Goal: Transaction & Acquisition: Purchase product/service

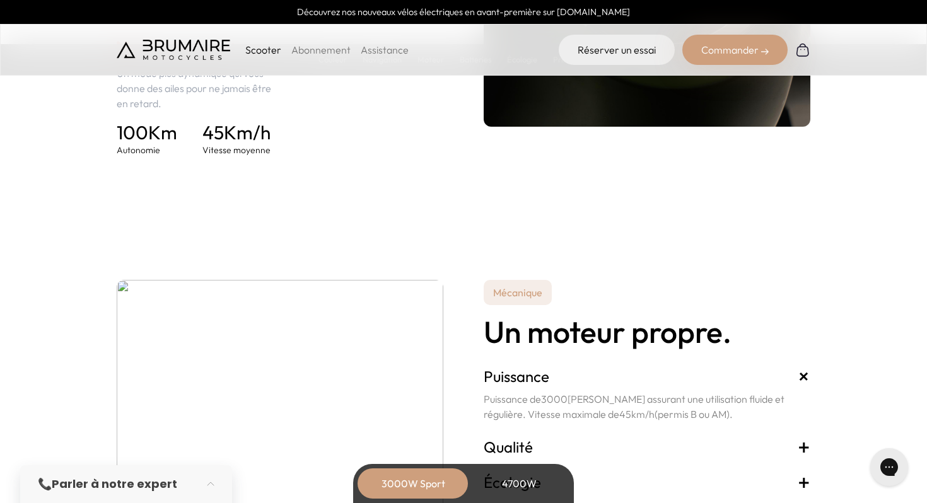
scroll to position [2031, 0]
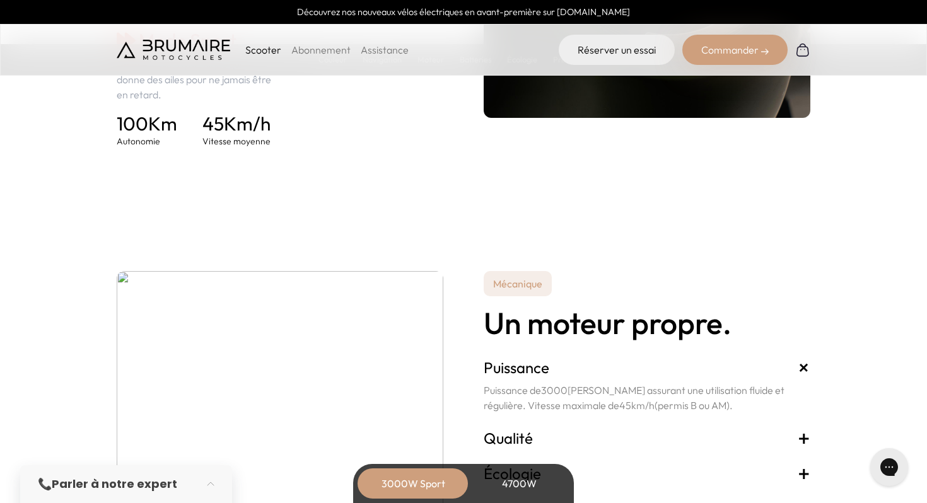
click at [519, 481] on div "4700W" at bounding box center [519, 484] width 101 height 30
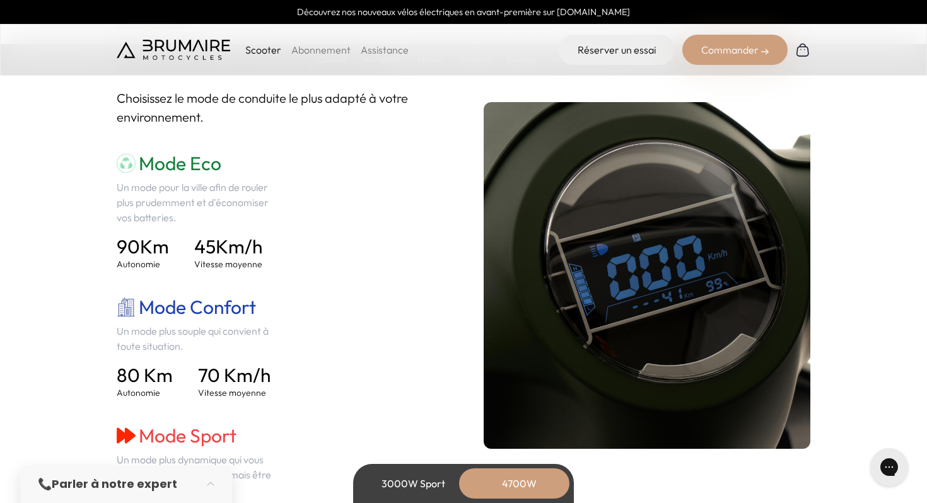
scroll to position [1763, 0]
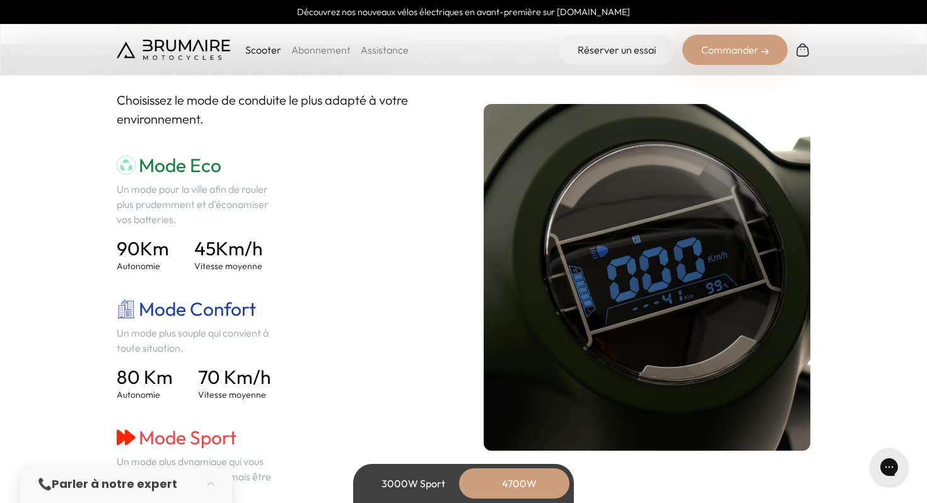
click at [410, 482] on div "3000W Sport" at bounding box center [413, 484] width 101 height 30
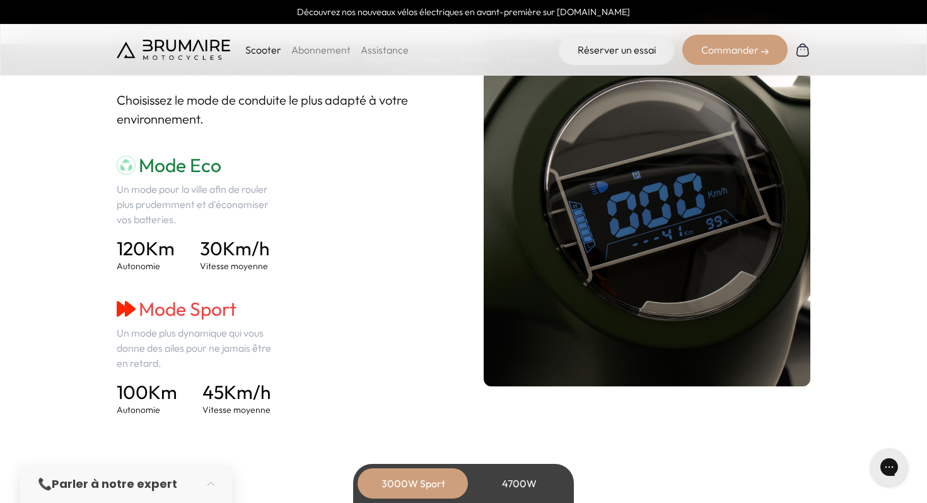
click at [516, 484] on div "4700W" at bounding box center [519, 484] width 101 height 30
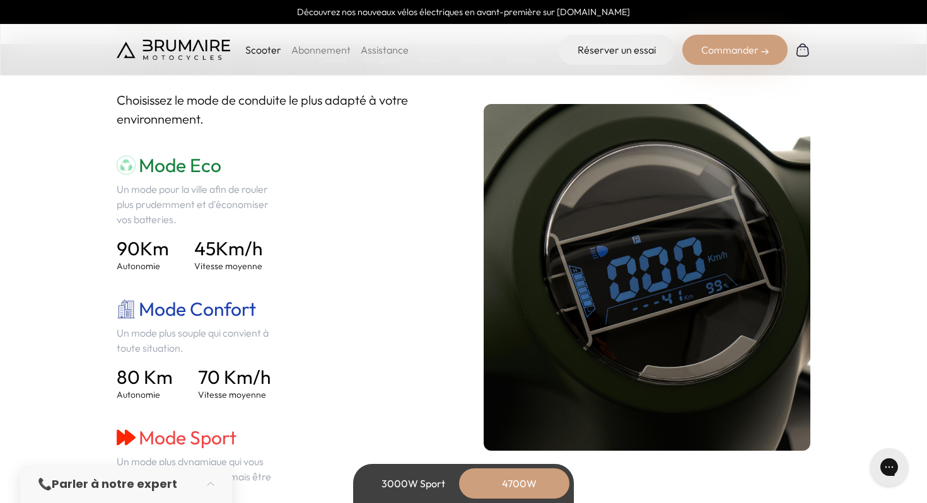
click at [407, 482] on div "3000W Sport" at bounding box center [413, 484] width 101 height 30
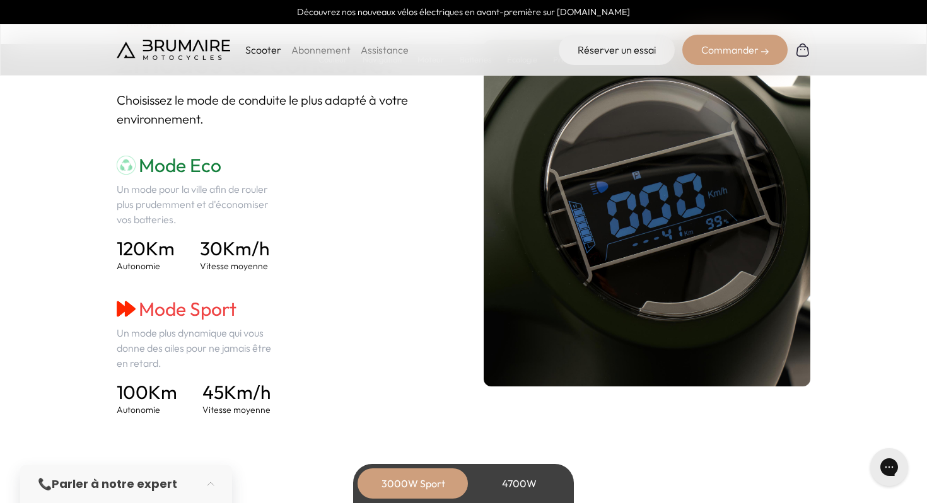
click at [517, 479] on div "4700W" at bounding box center [519, 484] width 101 height 30
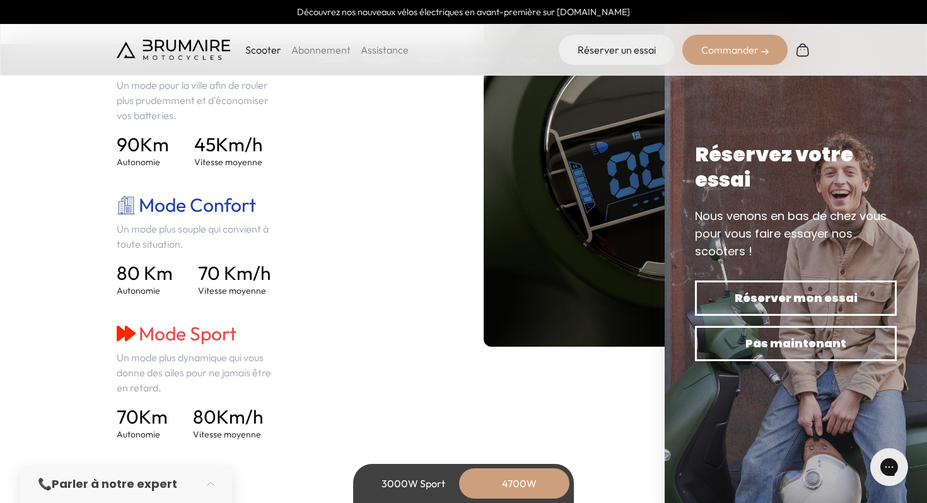
scroll to position [1873, 0]
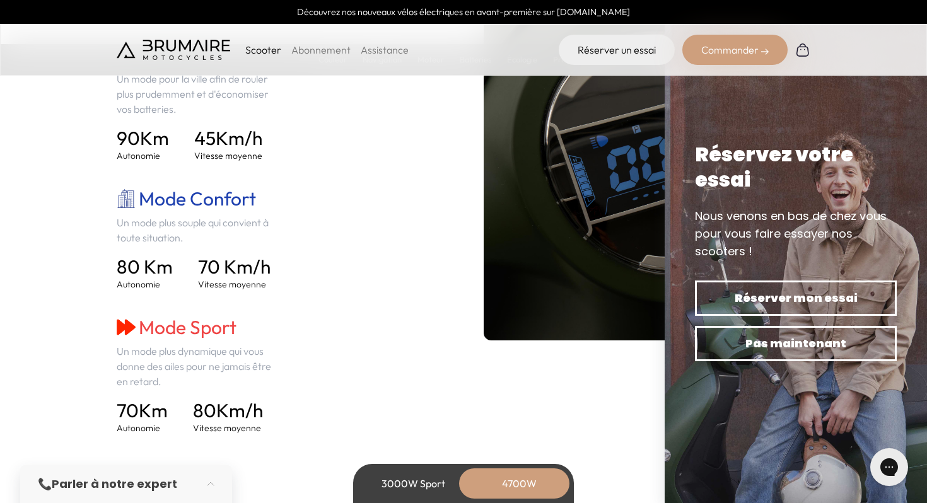
click at [400, 492] on div "3000W Sport" at bounding box center [413, 484] width 101 height 30
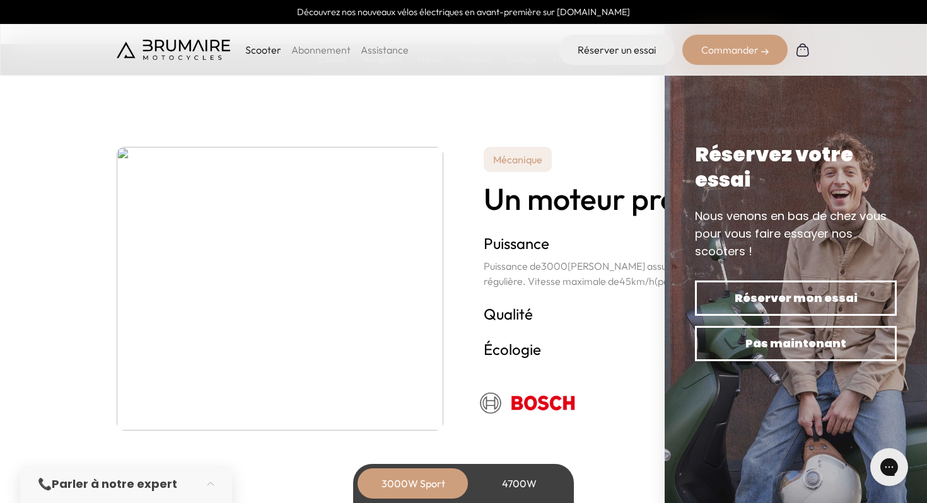
scroll to position [2163, 0]
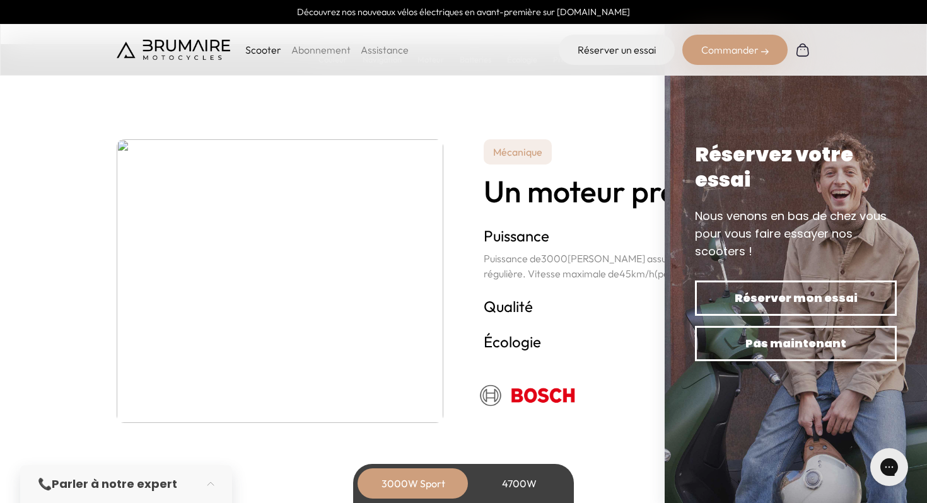
click at [525, 486] on div "4700W" at bounding box center [519, 484] width 101 height 30
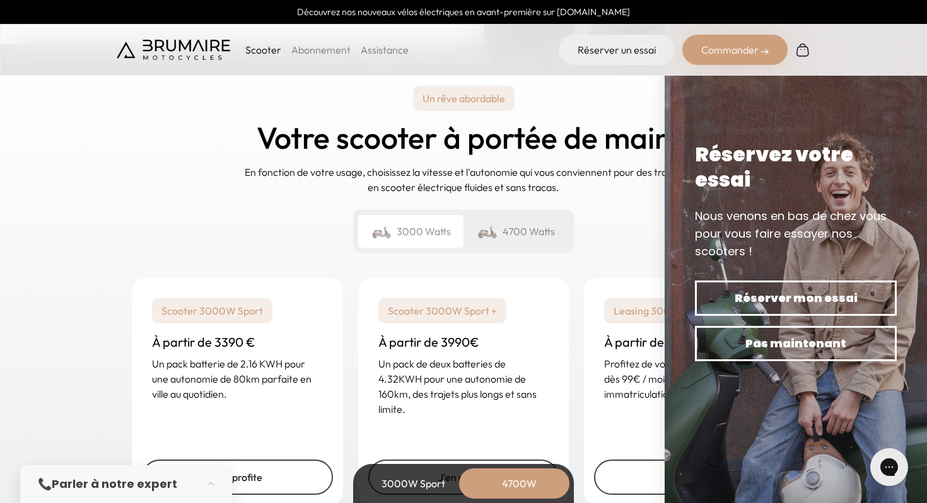
scroll to position [3063, 0]
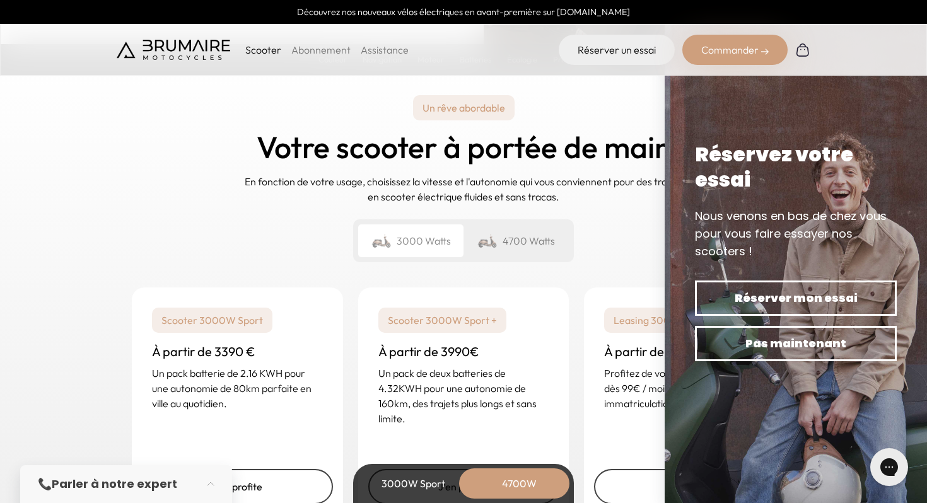
click at [529, 246] on div "4700 Watts" at bounding box center [516, 241] width 105 height 33
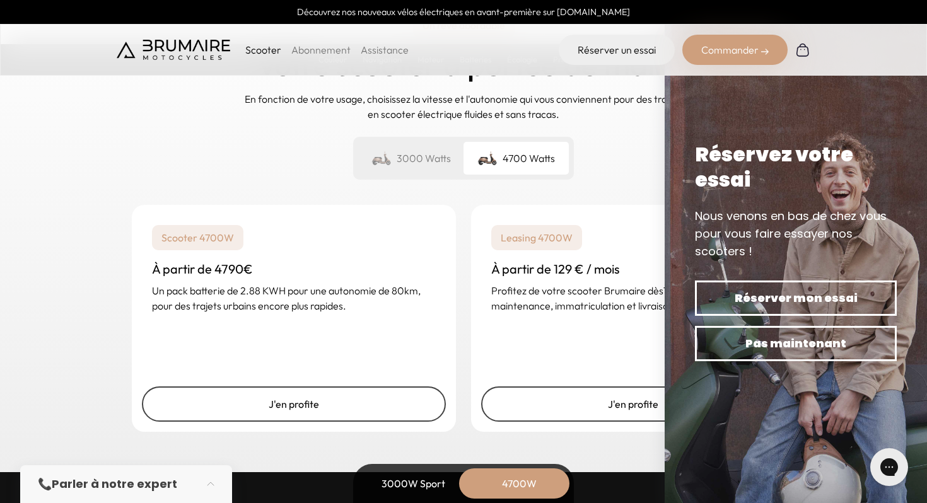
scroll to position [3145, 0]
click at [432, 163] on div "3000 Watts" at bounding box center [410, 159] width 105 height 33
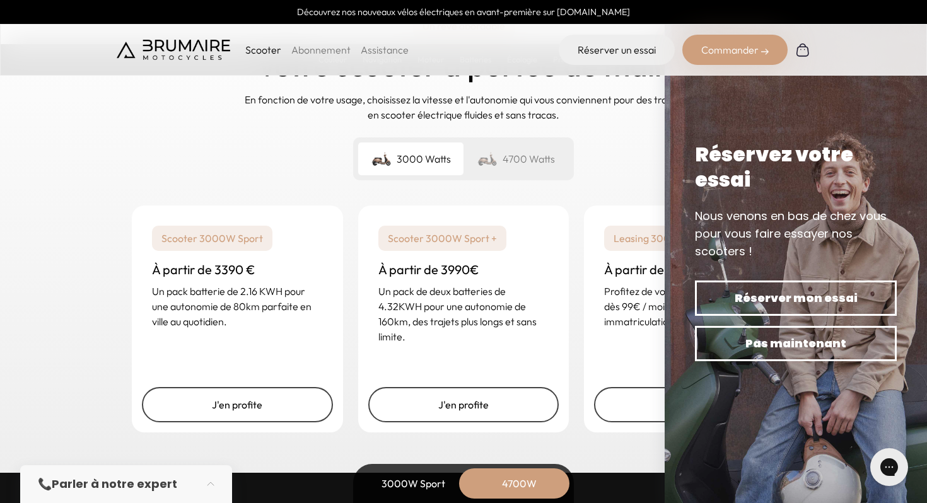
click at [508, 159] on div "4700 Watts" at bounding box center [516, 159] width 105 height 33
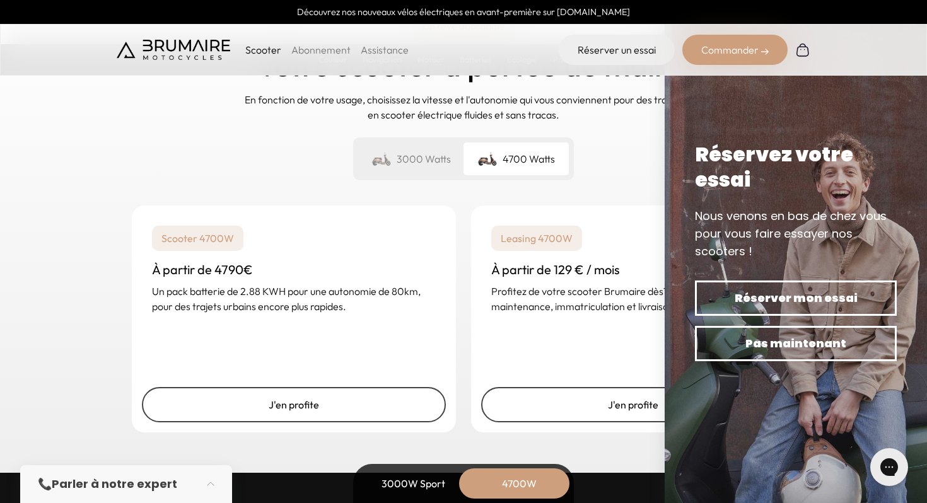
click at [428, 165] on div "3000 Watts" at bounding box center [410, 159] width 105 height 33
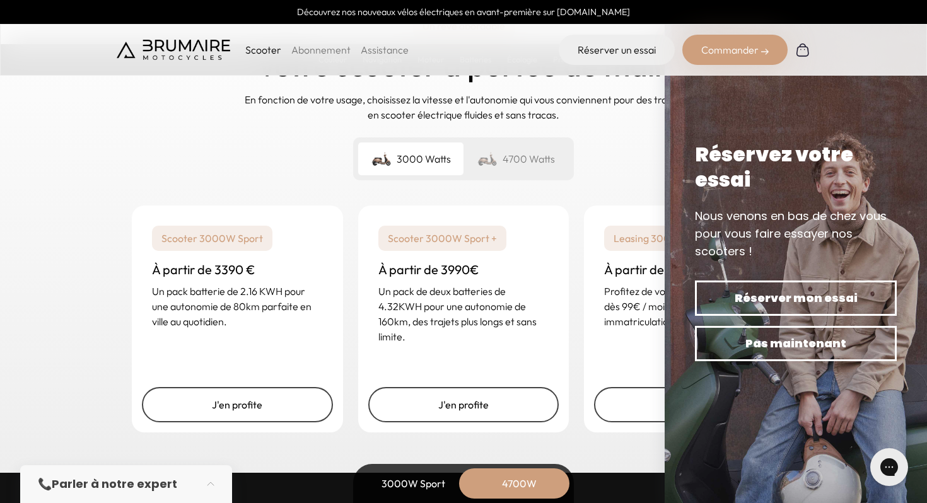
click at [481, 158] on img at bounding box center [487, 159] width 20 height 18
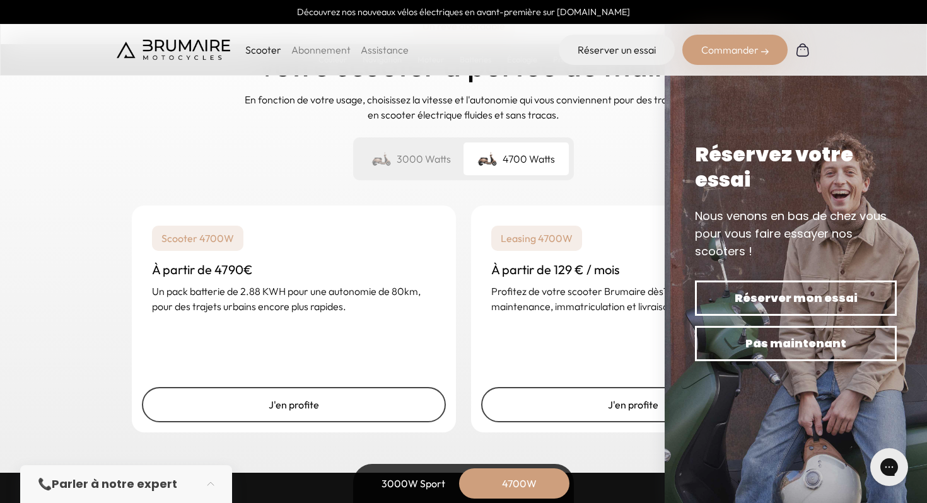
click at [445, 156] on div "3000 Watts" at bounding box center [410, 159] width 105 height 33
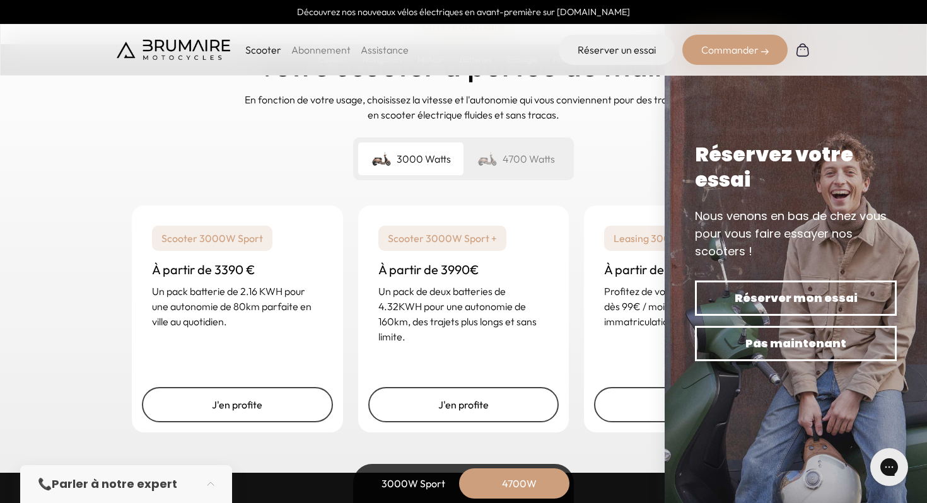
click at [486, 156] on img at bounding box center [487, 159] width 20 height 18
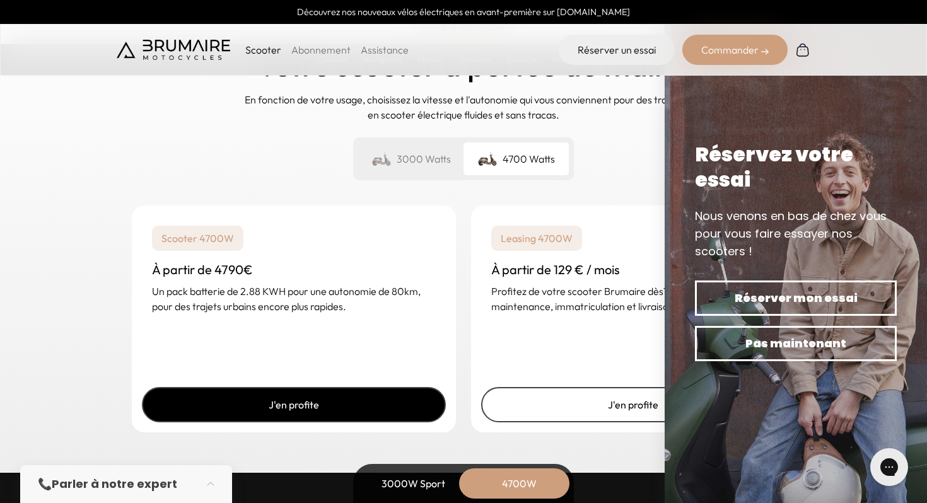
click at [252, 404] on link "J'en profite" at bounding box center [294, 404] width 304 height 35
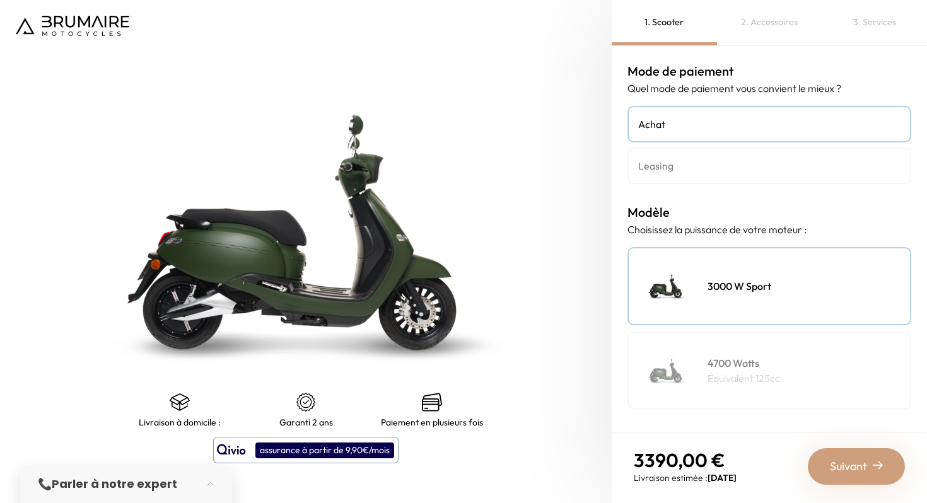
click at [706, 356] on div "4700 Watts Équivalent 125cc" at bounding box center [770, 371] width 284 height 78
click at [752, 273] on div "3000 W Sport" at bounding box center [770, 286] width 284 height 78
click at [743, 336] on div "4700 Watts Équivalent 125cc" at bounding box center [770, 371] width 284 height 78
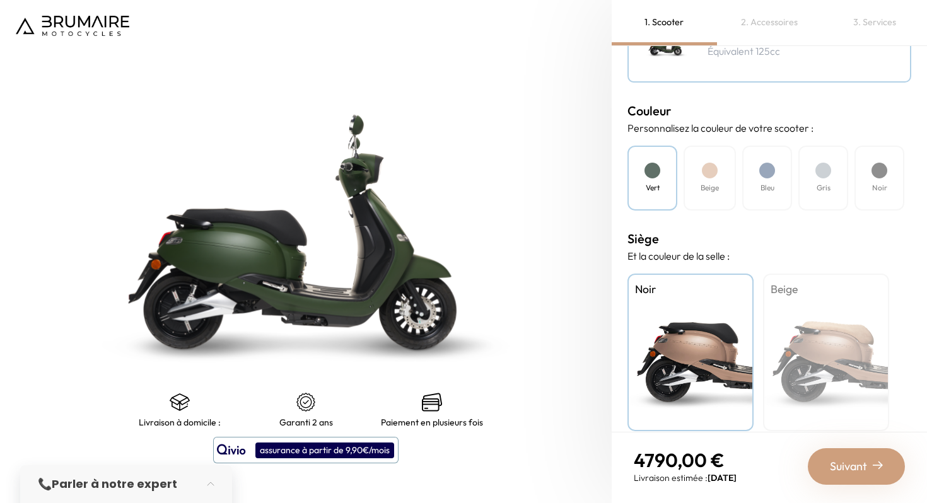
scroll to position [342, 0]
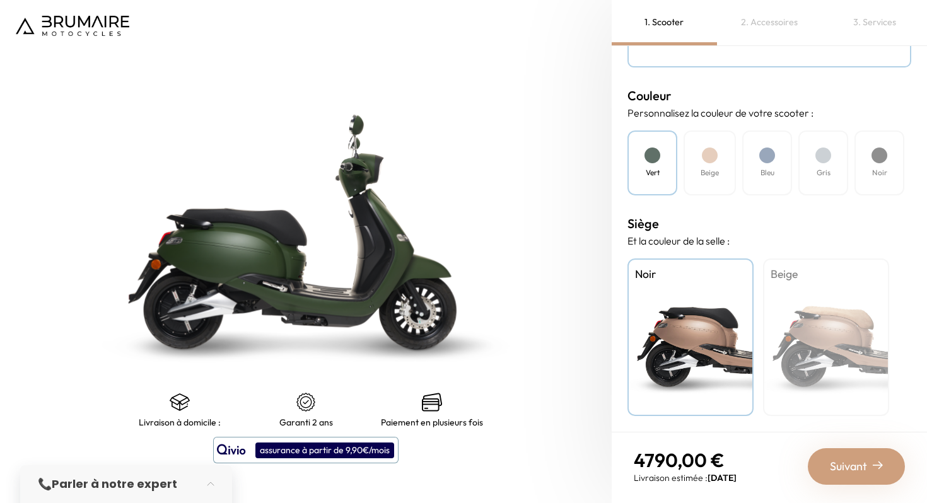
click at [818, 333] on div "Beige" at bounding box center [826, 338] width 126 height 158
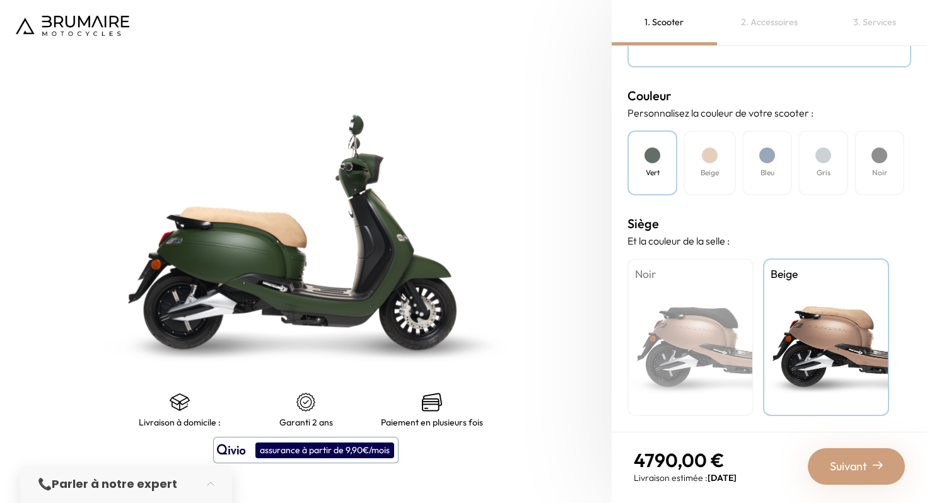
click at [850, 469] on span "Suivant" at bounding box center [848, 467] width 37 height 18
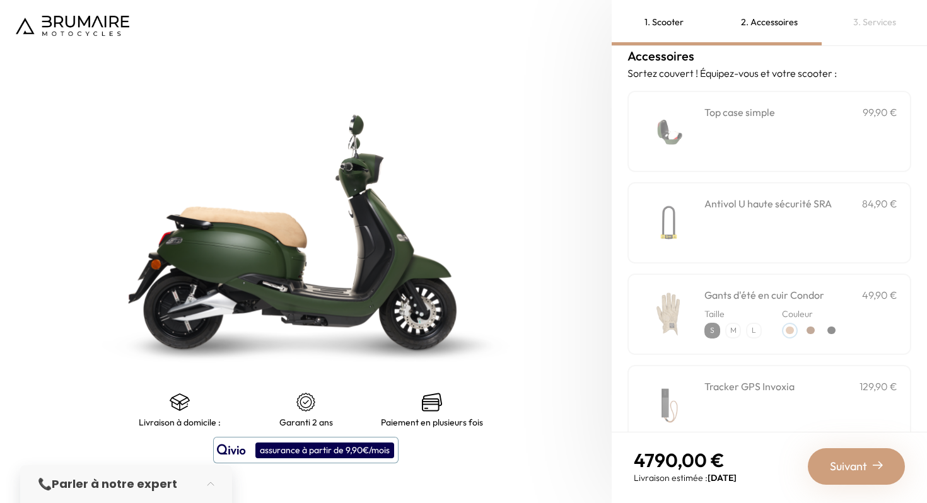
scroll to position [16, 0]
click at [766, 147] on div "**********" at bounding box center [800, 131] width 193 height 54
click at [766, 139] on div "**********" at bounding box center [800, 131] width 193 height 54
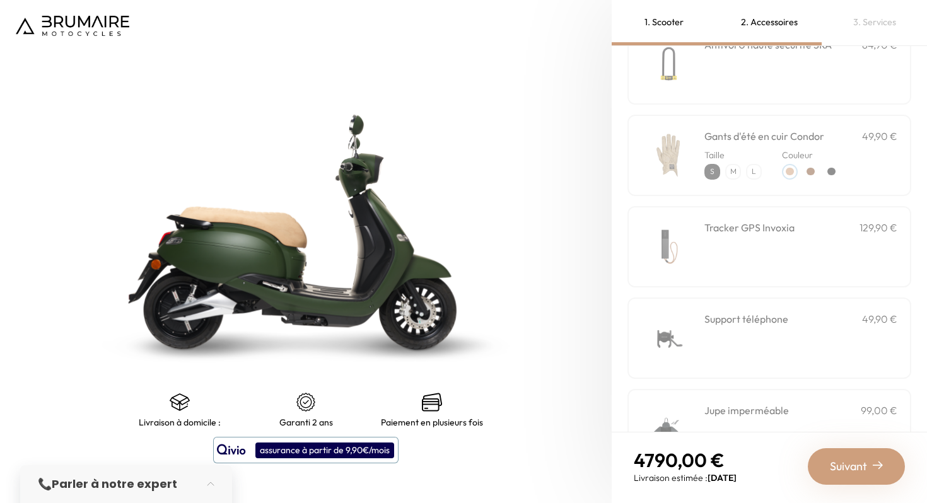
scroll to position [177, 0]
click at [757, 169] on p "L" at bounding box center [753, 169] width 13 height 13
click at [737, 160] on div "Taille S M L" at bounding box center [732, 159] width 57 height 36
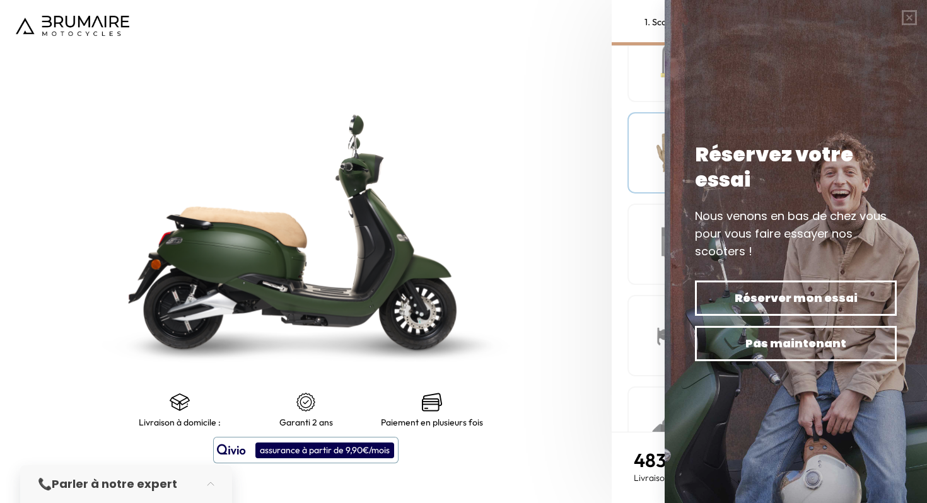
click at [664, 158] on img at bounding box center [668, 153] width 54 height 54
click at [919, 16] on button "button" at bounding box center [909, 17] width 35 height 35
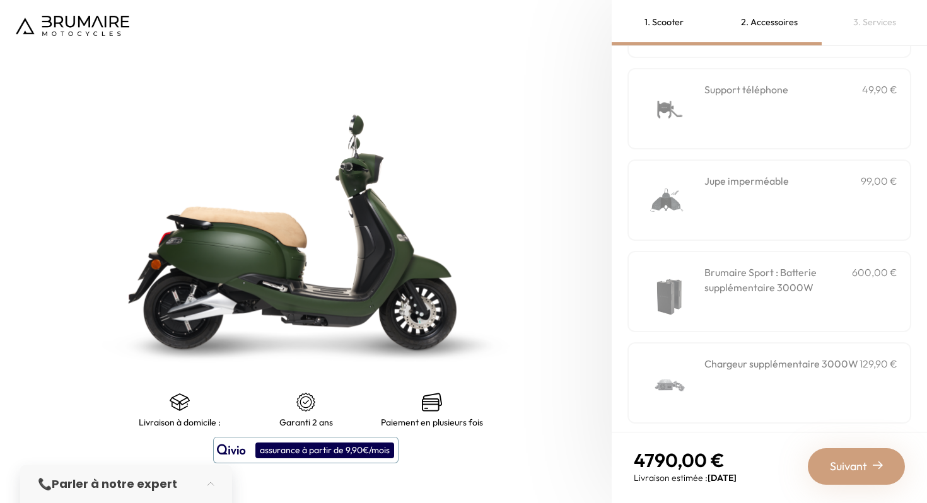
scroll to position [411, 0]
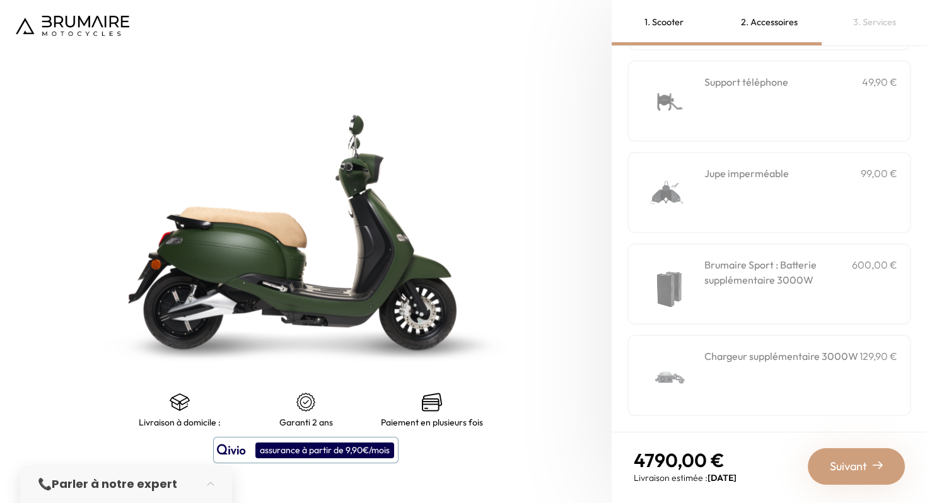
click at [728, 267] on h3 "Brumaire Sport : Batterie supplémentaire 3000W" at bounding box center [778, 272] width 148 height 30
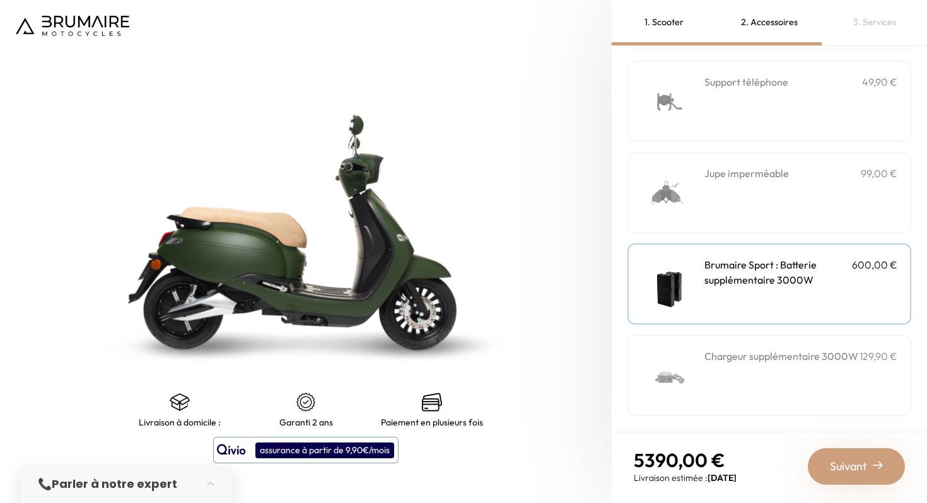
click at [724, 372] on div "Chargeur supplémentaire 3000W 129,90 €" at bounding box center [800, 376] width 193 height 54
click at [715, 368] on div "Chargeur supplémentaire 3000W 129,90 €" at bounding box center [800, 376] width 193 height 54
click at [732, 300] on div "Brumaire Sport : Batterie supplémentaire 3000W 600,00 €" at bounding box center [800, 284] width 193 height 54
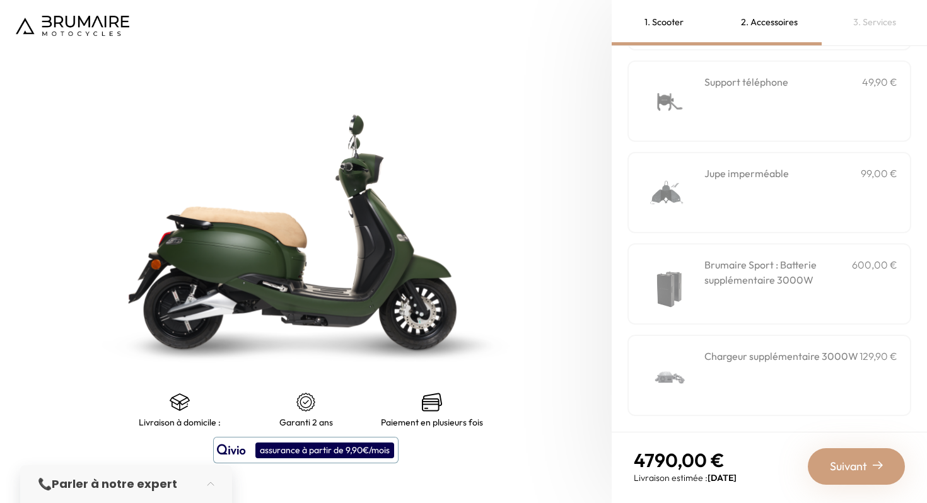
click at [731, 300] on div "Brumaire Sport : Batterie supplémentaire 3000W 600,00 €" at bounding box center [800, 284] width 193 height 54
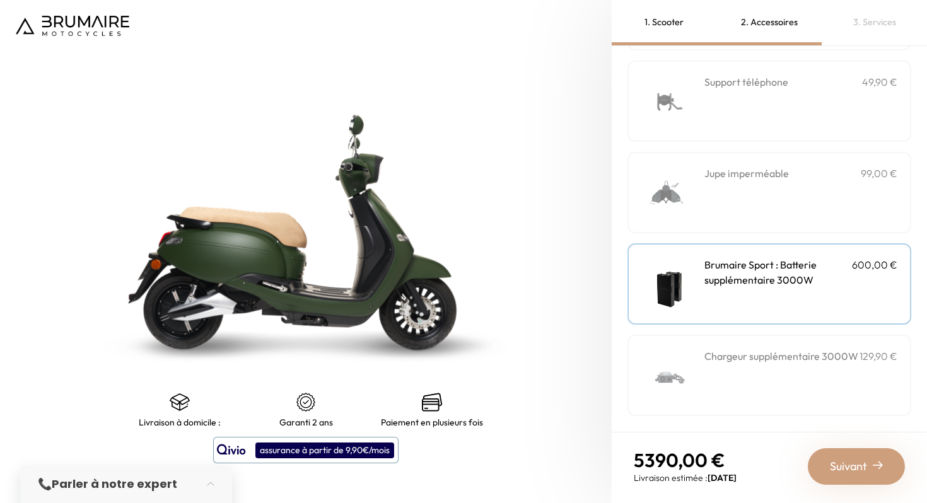
click at [731, 300] on div "Brumaire Sport : Batterie supplémentaire 3000W 600,00 €" at bounding box center [800, 284] width 193 height 54
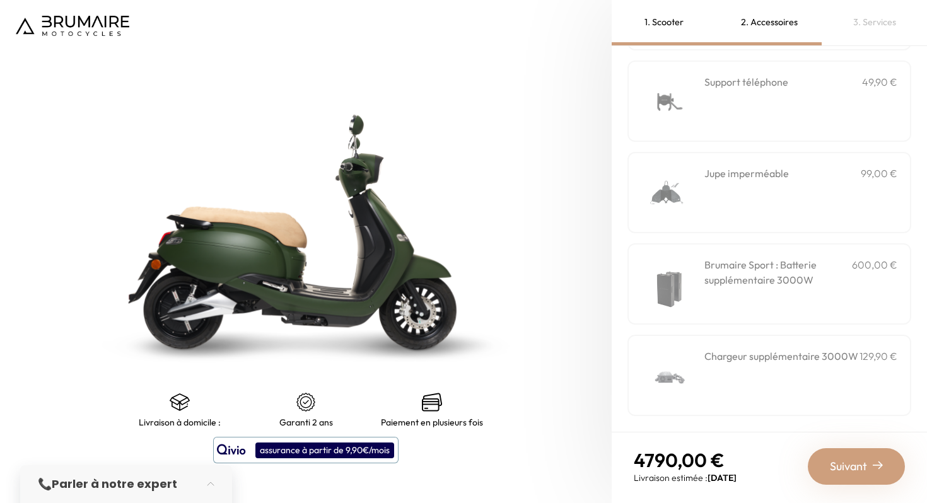
click at [731, 300] on div "Brumaire Sport : Batterie supplémentaire 3000W 600,00 €" at bounding box center [800, 284] width 193 height 54
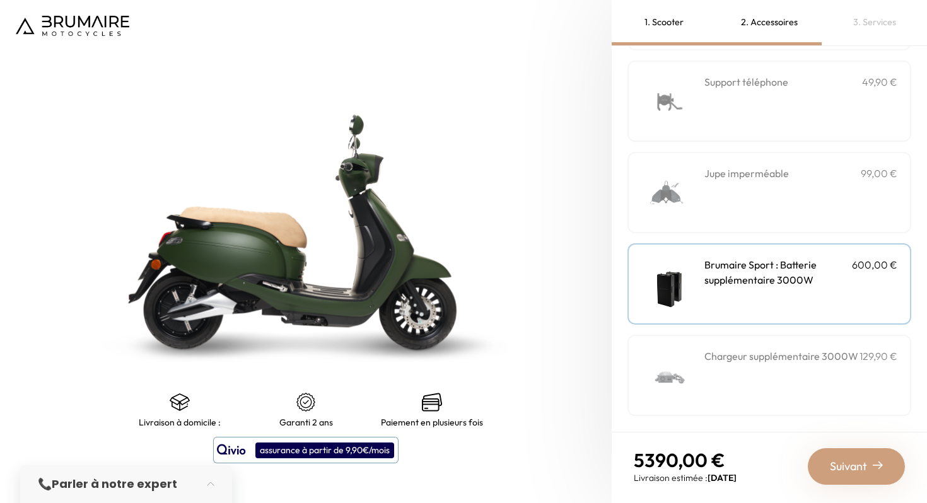
click at [731, 300] on div "Brumaire Sport : Batterie supplémentaire 3000W 600,00 €" at bounding box center [800, 284] width 193 height 54
